Goal: Information Seeking & Learning: Check status

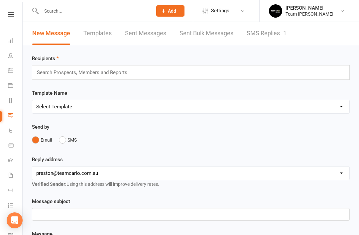
click at [269, 30] on link "SMS Replies 1" at bounding box center [266, 33] width 40 height 23
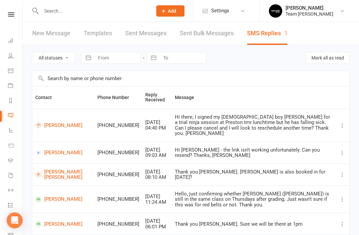
click at [60, 122] on link "[PERSON_NAME]" at bounding box center [63, 125] width 56 height 6
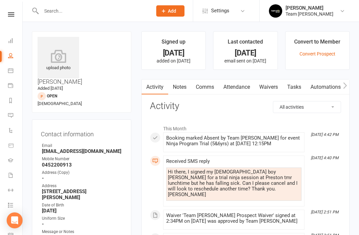
click at [11, 71] on icon at bounding box center [10, 70] width 5 height 5
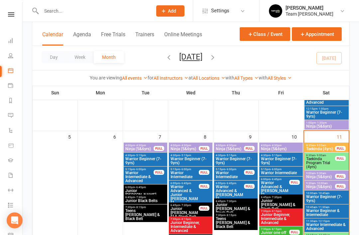
scroll to position [152, 0]
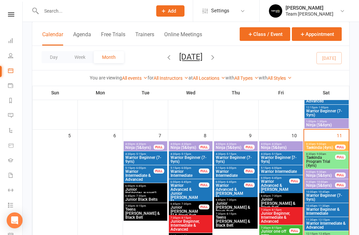
click at [329, 162] on span "Taekinda Program Trial (4yrs)" at bounding box center [321, 161] width 30 height 12
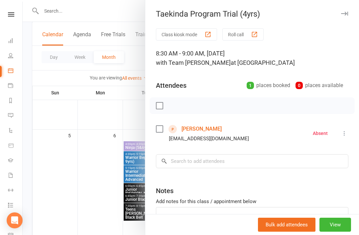
click at [200, 126] on link "[PERSON_NAME]" at bounding box center [201, 129] width 40 height 11
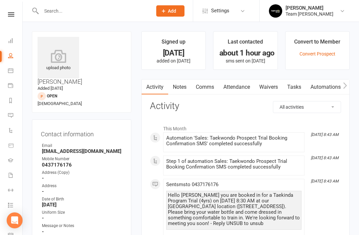
click at [185, 92] on link "Notes" at bounding box center [179, 86] width 23 height 15
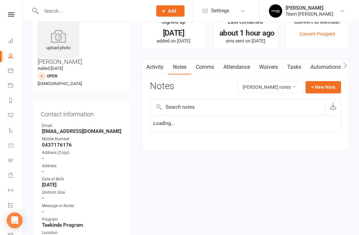
scroll to position [21, 0]
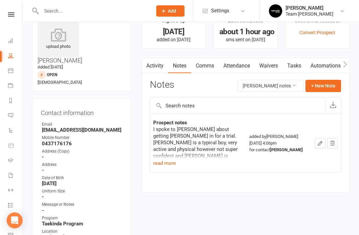
click at [165, 164] on button "read more" at bounding box center [164, 163] width 23 height 8
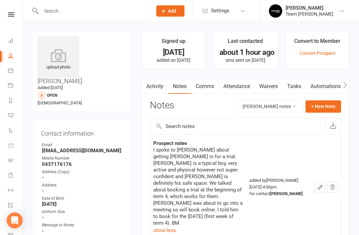
scroll to position [0, 0]
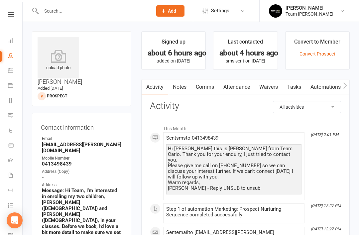
click at [11, 114] on icon at bounding box center [10, 115] width 5 height 5
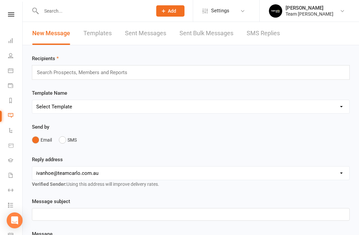
click at [275, 34] on link "SMS Replies" at bounding box center [262, 33] width 33 height 23
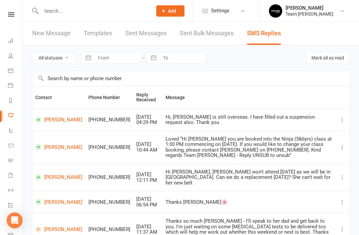
click at [13, 69] on icon at bounding box center [10, 70] width 5 height 5
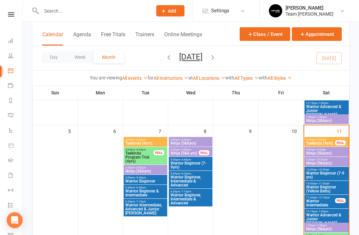
scroll to position [153, 0]
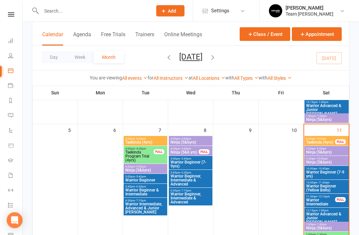
click at [143, 155] on span "Taekinda Program Trial (4yrs)" at bounding box center [139, 156] width 29 height 12
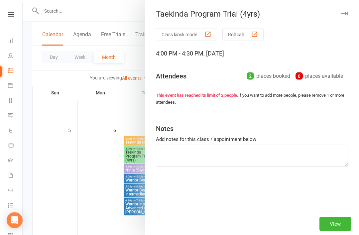
scroll to position [153, 0]
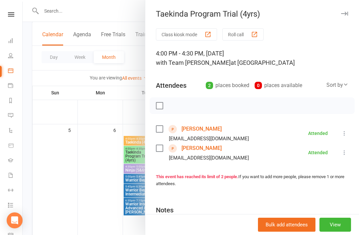
click at [213, 129] on link "Judeah Barcelon" at bounding box center [201, 129] width 40 height 11
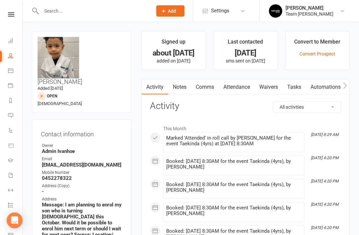
click at [13, 71] on icon at bounding box center [10, 70] width 5 height 5
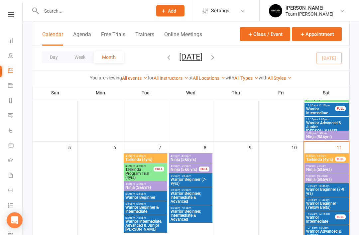
scroll to position [135, 0]
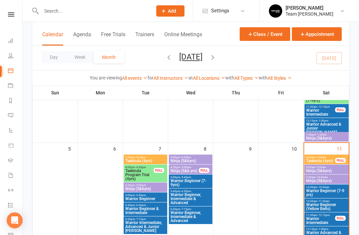
click at [145, 172] on span "Taekinda Program Trial (4yrs)" at bounding box center [139, 175] width 29 height 12
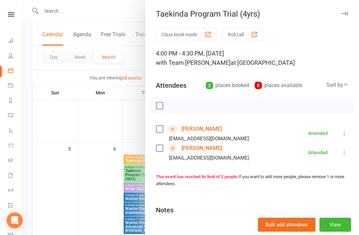
click at [205, 145] on link "Fletcher Sheehan" at bounding box center [201, 148] width 40 height 11
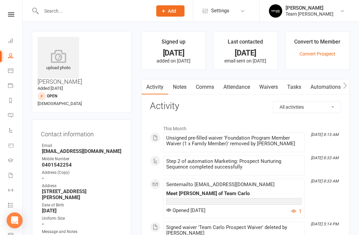
click at [183, 87] on link "Notes" at bounding box center [179, 86] width 23 height 15
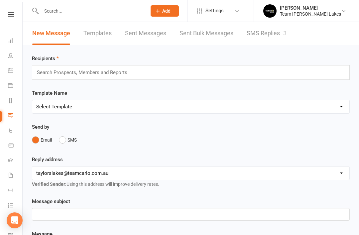
click at [272, 35] on link "SMS Replies 3" at bounding box center [266, 33] width 40 height 23
